Goal: Information Seeking & Learning: Find specific fact

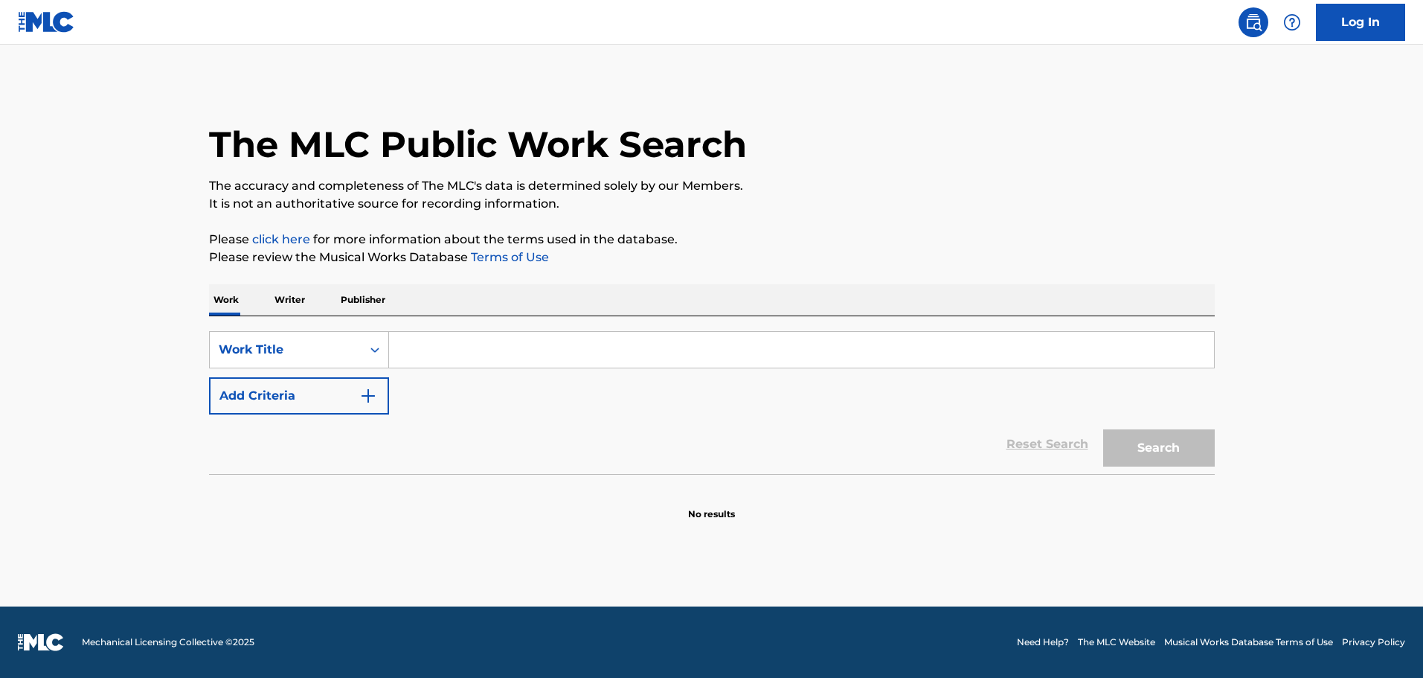
click at [414, 340] on input "Search Form" at bounding box center [801, 350] width 825 height 36
click at [308, 392] on button "Add Criteria" at bounding box center [299, 395] width 180 height 37
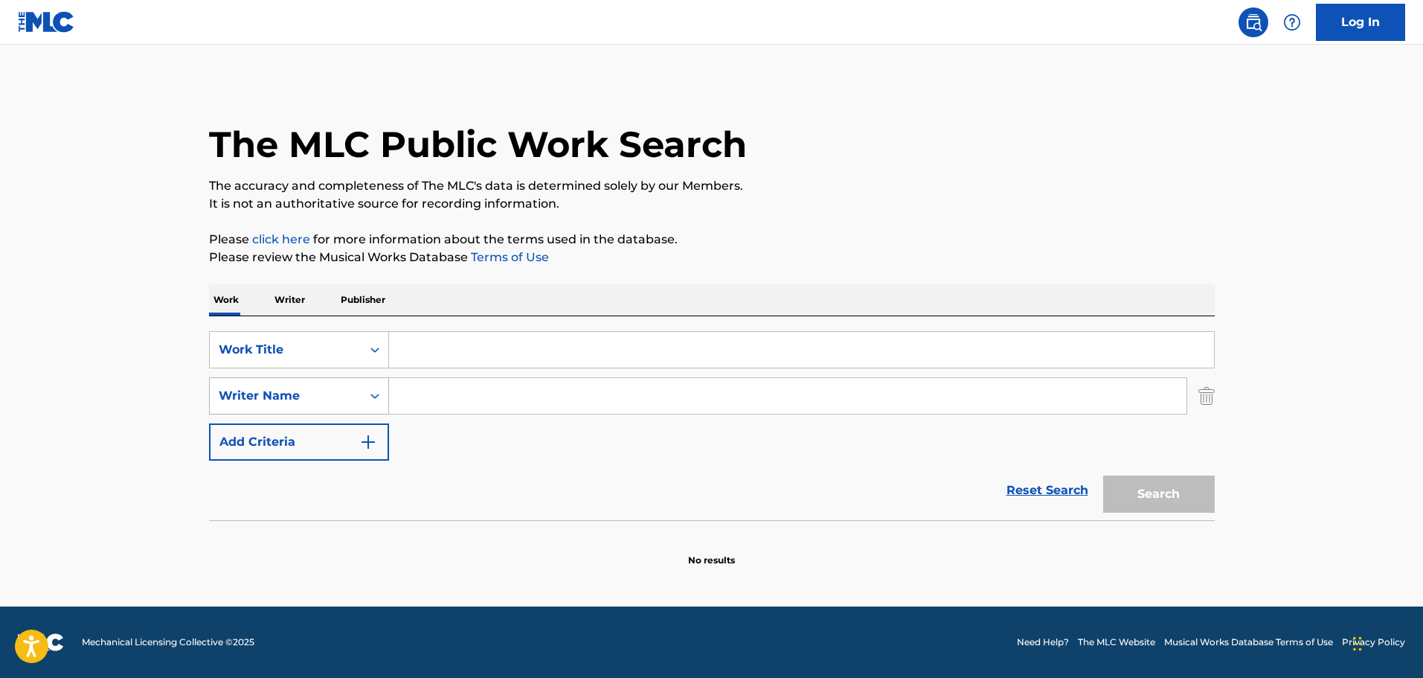
click at [385, 394] on div "Search Form" at bounding box center [375, 395] width 27 height 27
click at [423, 394] on input "Search Form" at bounding box center [788, 396] width 798 height 36
paste input "[PERSON_NAME]"
type input "[PERSON_NAME]"
click at [446, 350] on input "Search Form" at bounding box center [801, 350] width 825 height 36
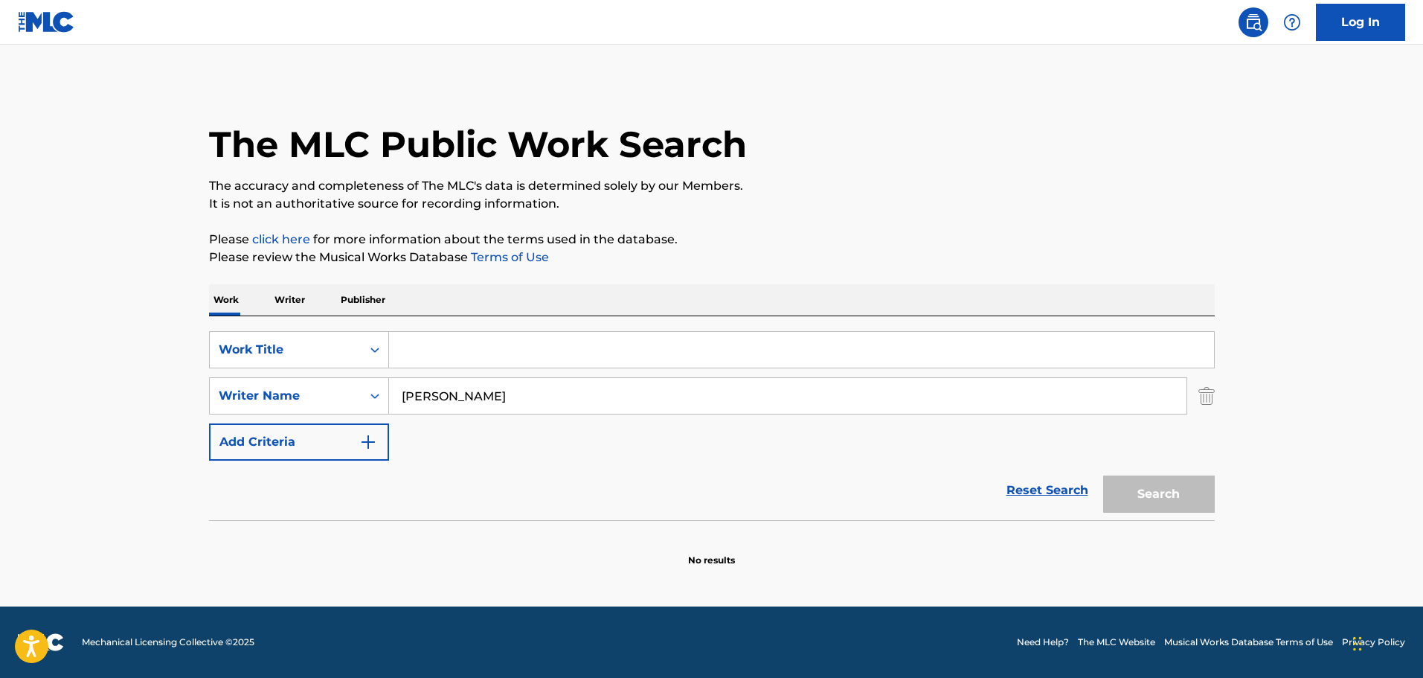
click at [412, 350] on input "Search Form" at bounding box center [801, 350] width 825 height 36
paste input "SUITE FROM DER ROSENKAVALIER"
type input "SUITE FROM DER ROSENKAVALIER"
click at [1141, 467] on div "Search" at bounding box center [1155, 491] width 119 height 60
click at [1144, 496] on button "Search" at bounding box center [1159, 493] width 112 height 37
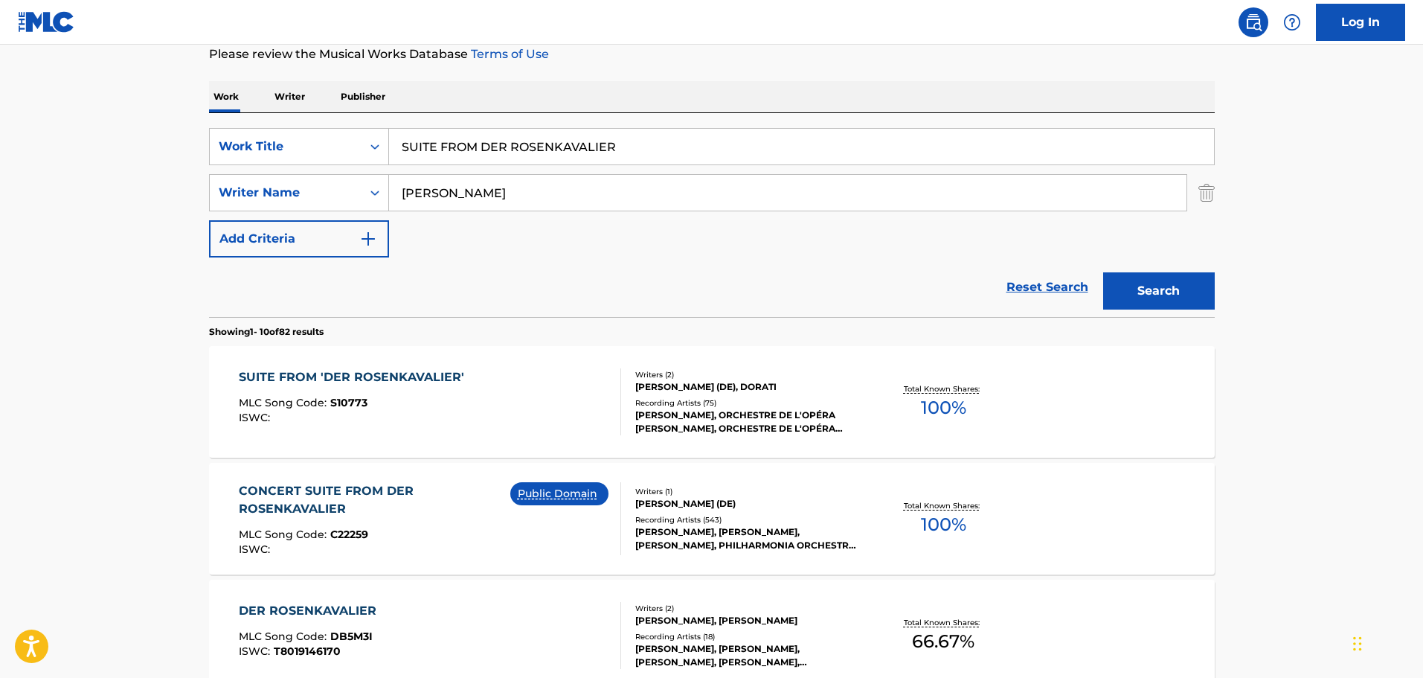
scroll to position [223, 0]
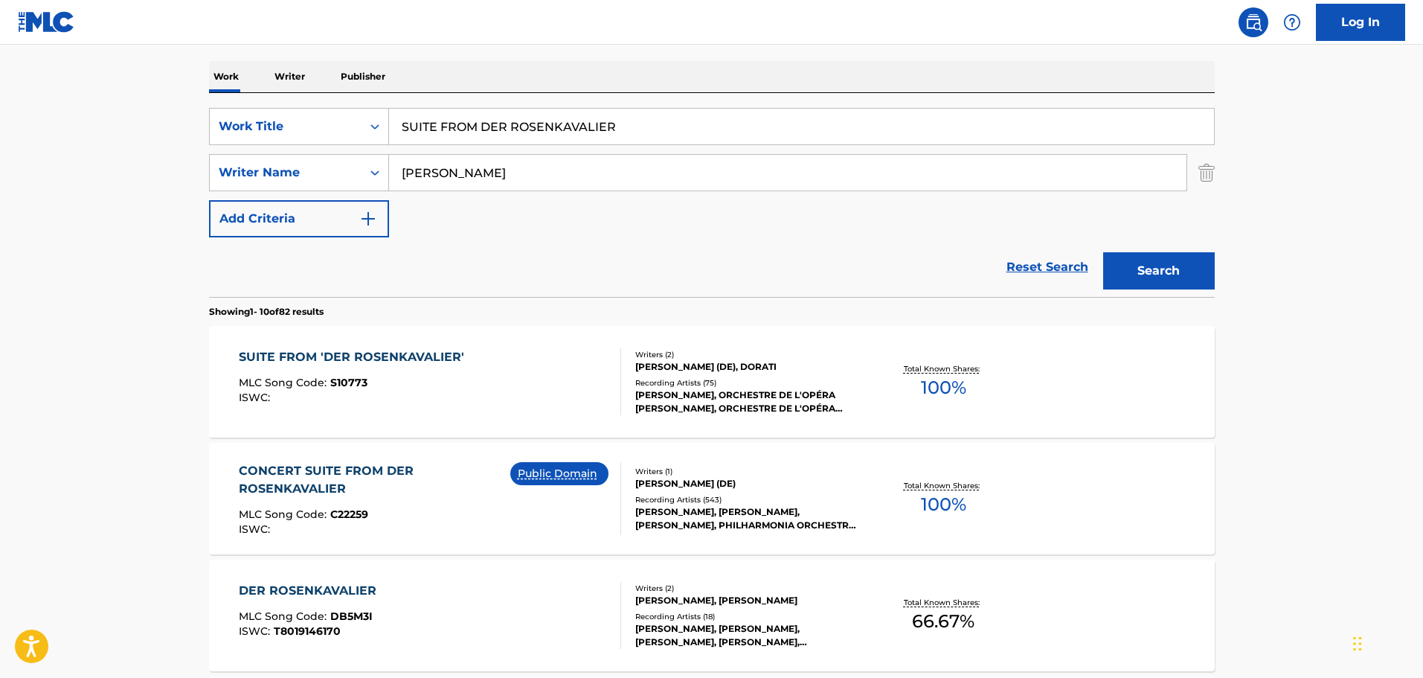
click at [473, 373] on div "SUITE FROM 'DER ROSENKAVALIER' MLC Song Code : S10773 ISWC :" at bounding box center [430, 381] width 382 height 67
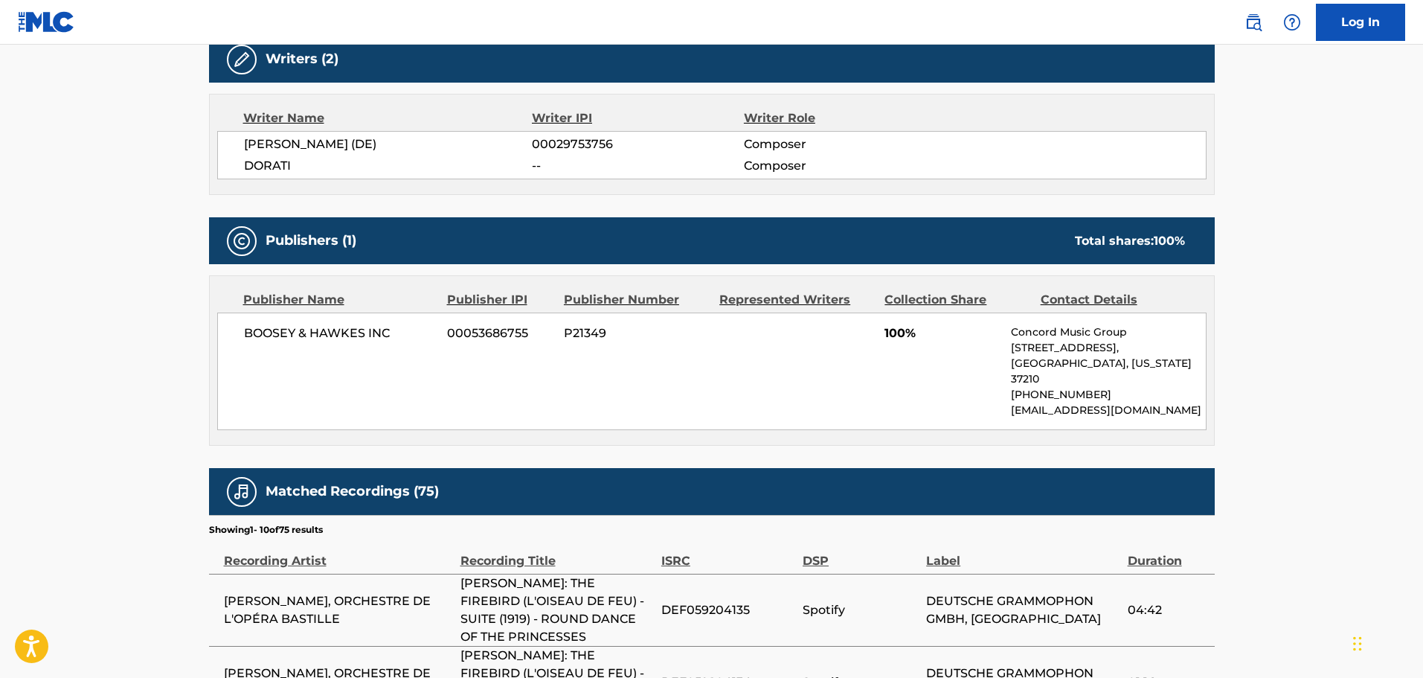
scroll to position [595, 0]
